Goal: Transaction & Acquisition: Purchase product/service

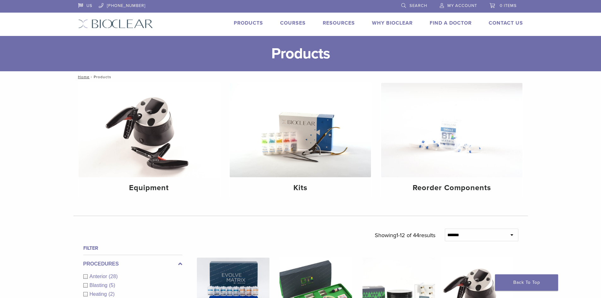
click at [454, 4] on span "My Account" at bounding box center [462, 5] width 30 height 5
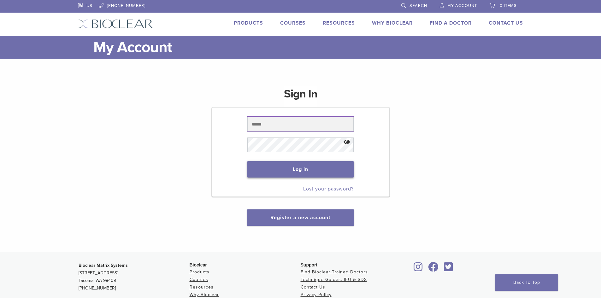
type input "**********"
click at [294, 174] on button "Log in" at bounding box center [300, 169] width 106 height 16
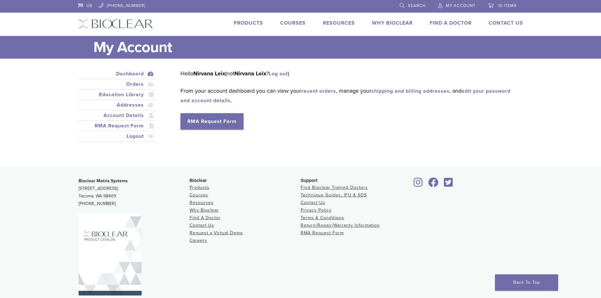
click at [502, 5] on span "10 items" at bounding box center [507, 5] width 19 height 5
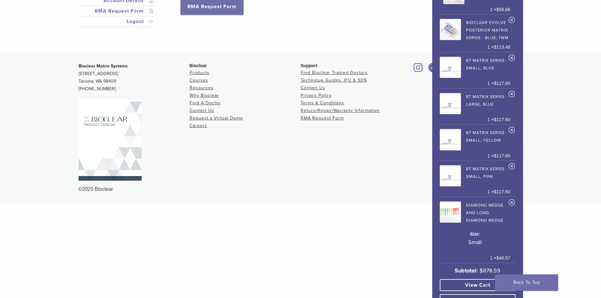
scroll to position [126, 0]
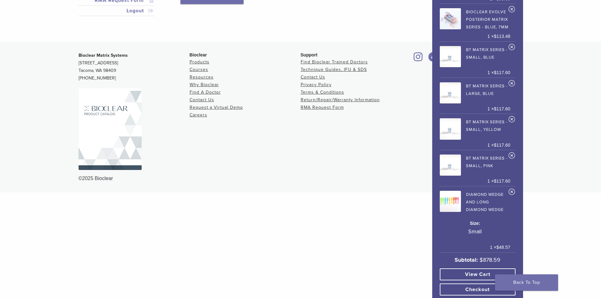
click at [471, 272] on link "View cart" at bounding box center [478, 275] width 76 height 12
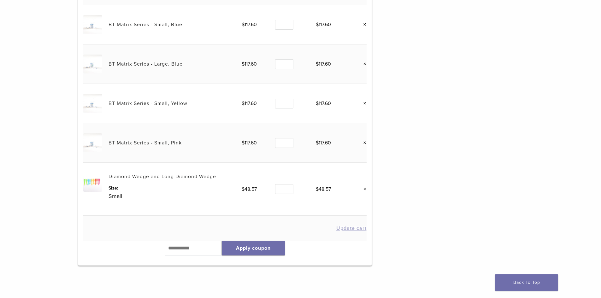
scroll to position [347, 0]
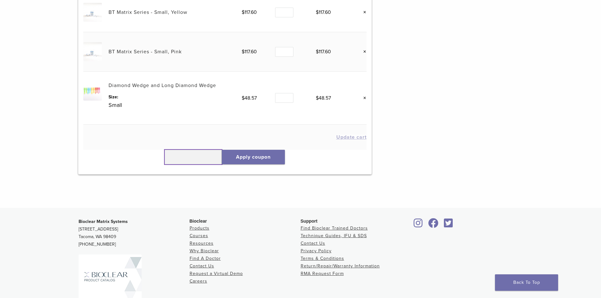
click at [202, 157] on input "text" at bounding box center [193, 157] width 57 height 15
type input "******"
click at [254, 154] on button "Apply coupon" at bounding box center [253, 157] width 63 height 15
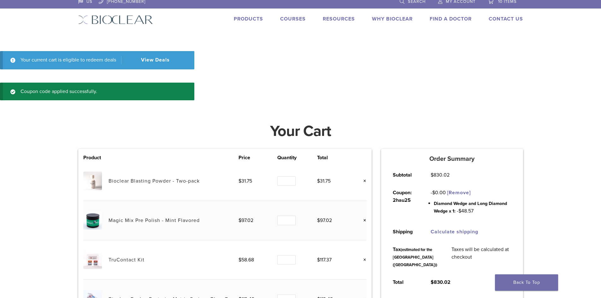
scroll to position [0, 0]
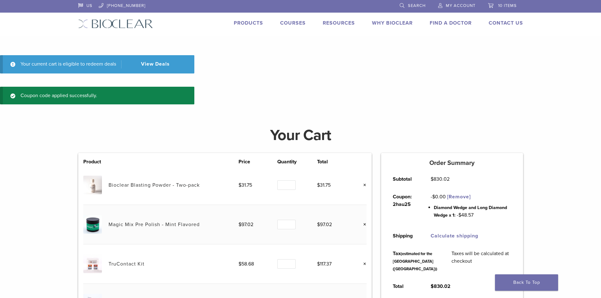
click at [407, 6] on link "Search" at bounding box center [413, 4] width 26 height 9
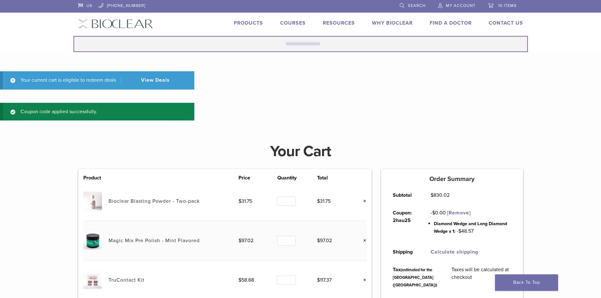
click at [393, 41] on input "Search for:" at bounding box center [301, 44] width 454 height 16
type input "**********"
click at [73, 36] on button "Search" at bounding box center [73, 36] width 0 height 0
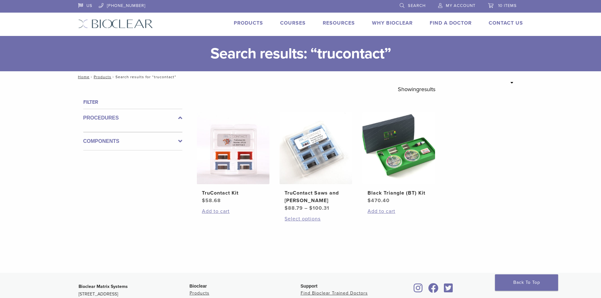
click at [503, 7] on span "10 items" at bounding box center [507, 5] width 19 height 5
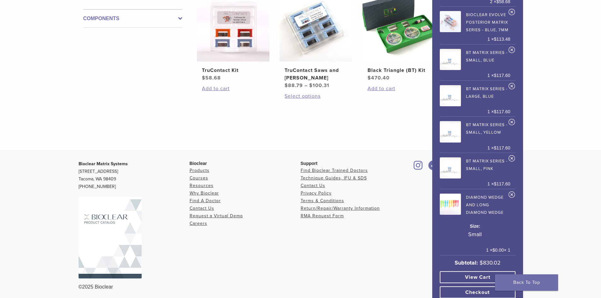
scroll to position [126, 0]
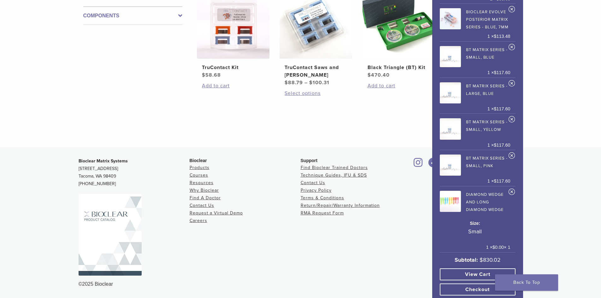
click at [474, 269] on link "View cart" at bounding box center [478, 275] width 76 height 12
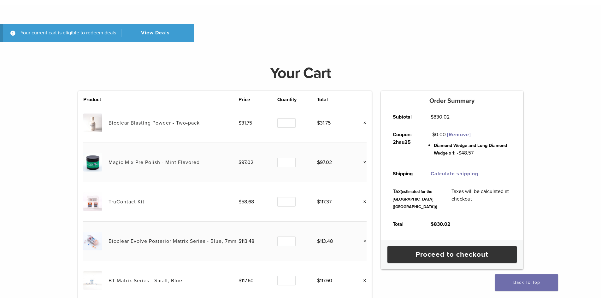
scroll to position [32, 0]
